Goal: Task Accomplishment & Management: Manage account settings

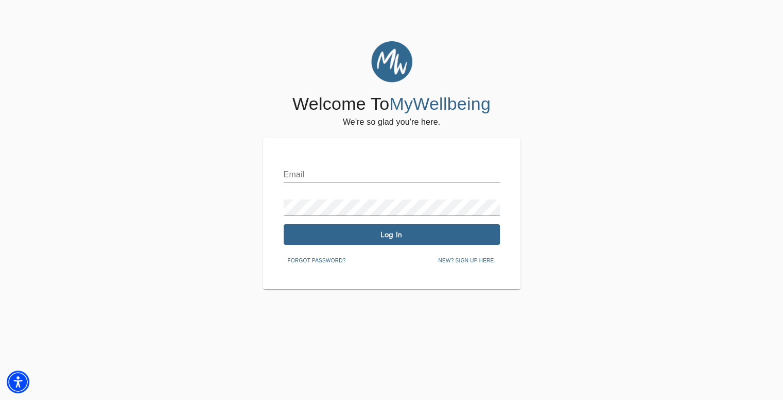
click at [309, 177] on input "text" at bounding box center [392, 174] width 216 height 16
type input "[EMAIL_ADDRESS][DOMAIN_NAME]"
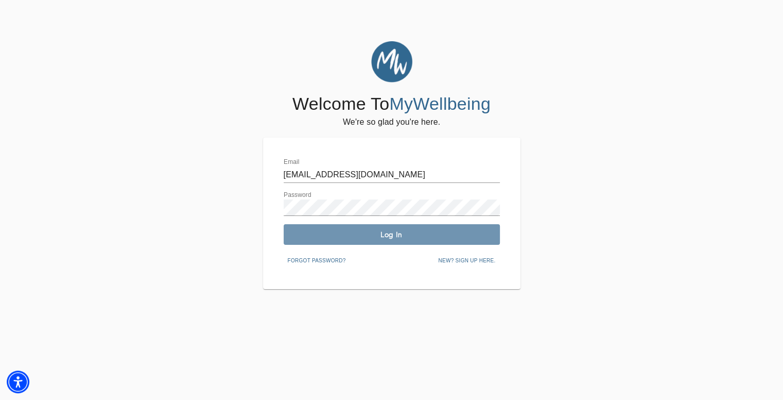
click at [334, 240] on button "Log In" at bounding box center [392, 234] width 216 height 21
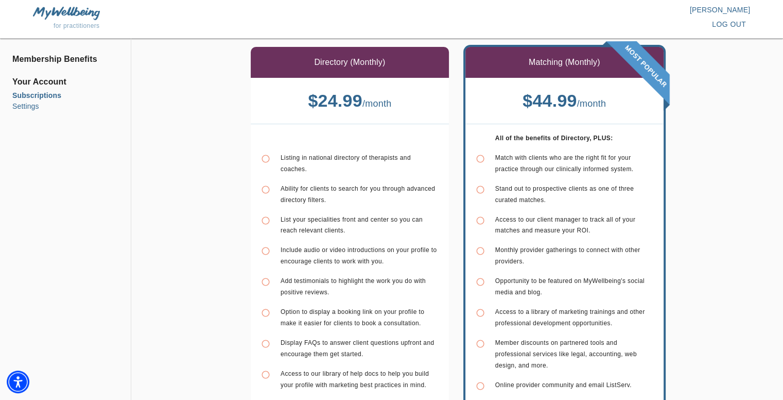
click at [25, 107] on li "Settings" at bounding box center [65, 106] width 106 height 11
click at [40, 95] on li "Subscriptions" at bounding box center [65, 95] width 106 height 11
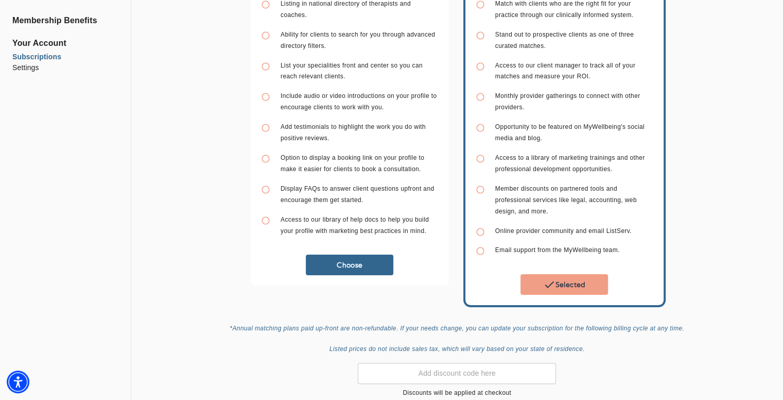
scroll to position [195, 0]
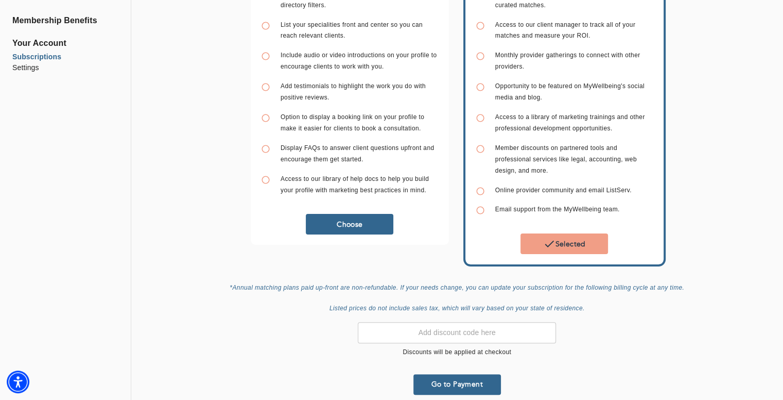
click at [447, 379] on span "Go to Payment" at bounding box center [457, 384] width 79 height 10
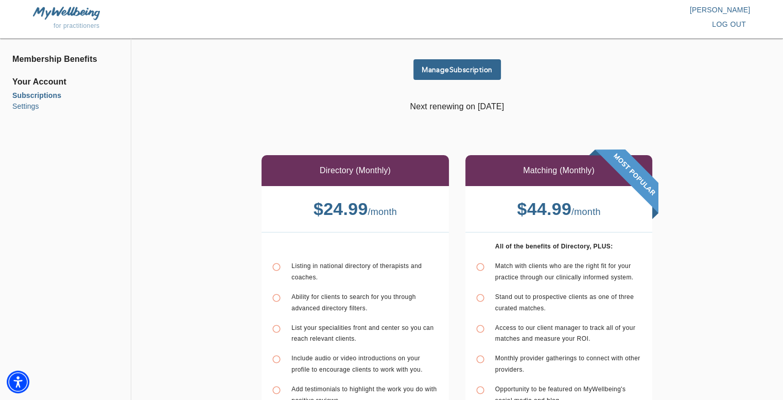
click at [29, 108] on li "Settings" at bounding box center [65, 106] width 106 height 11
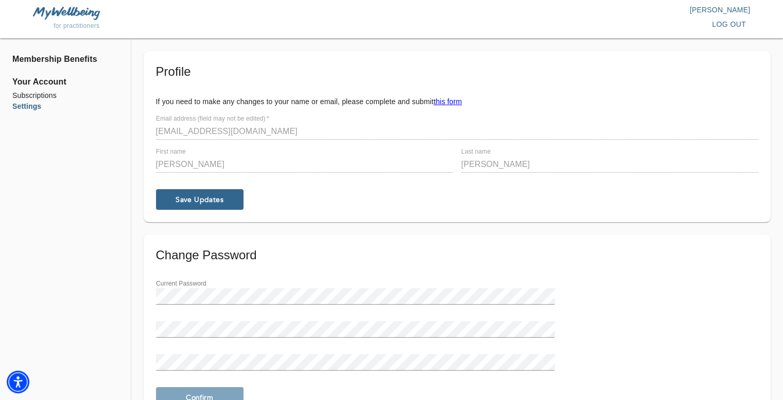
click at [513, 73] on h5 "Profile" at bounding box center [457, 71] width 603 height 16
click at [68, 13] on img at bounding box center [66, 13] width 67 height 13
click at [69, 26] on span "for practitioners" at bounding box center [77, 25] width 46 height 7
click at [84, 12] on img at bounding box center [66, 13] width 67 height 13
click at [721, 8] on p "[PERSON_NAME]" at bounding box center [571, 10] width 359 height 10
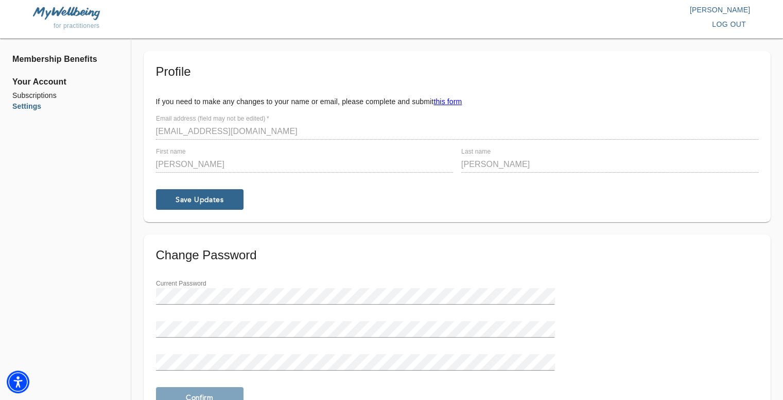
click at [721, 8] on p "[PERSON_NAME]" at bounding box center [571, 10] width 359 height 10
click at [622, 23] on div "log out" at bounding box center [571, 24] width 359 height 19
